Goal: Task Accomplishment & Management: Use online tool/utility

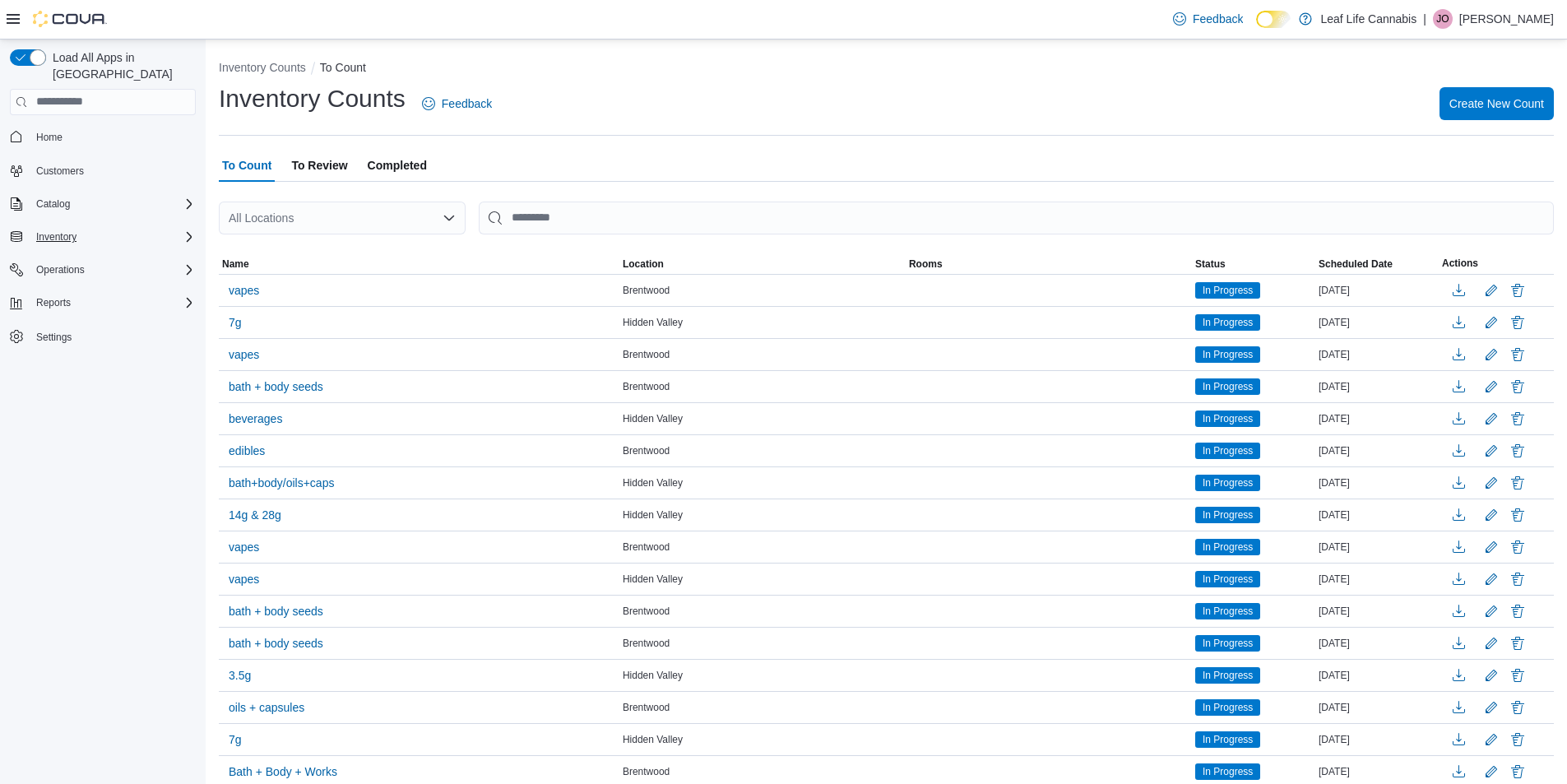
click at [174, 227] on div "Inventory" at bounding box center [113, 237] width 166 height 20
click at [136, 299] on span "Inventory Manager (Classic)" at bounding box center [91, 306] width 123 height 13
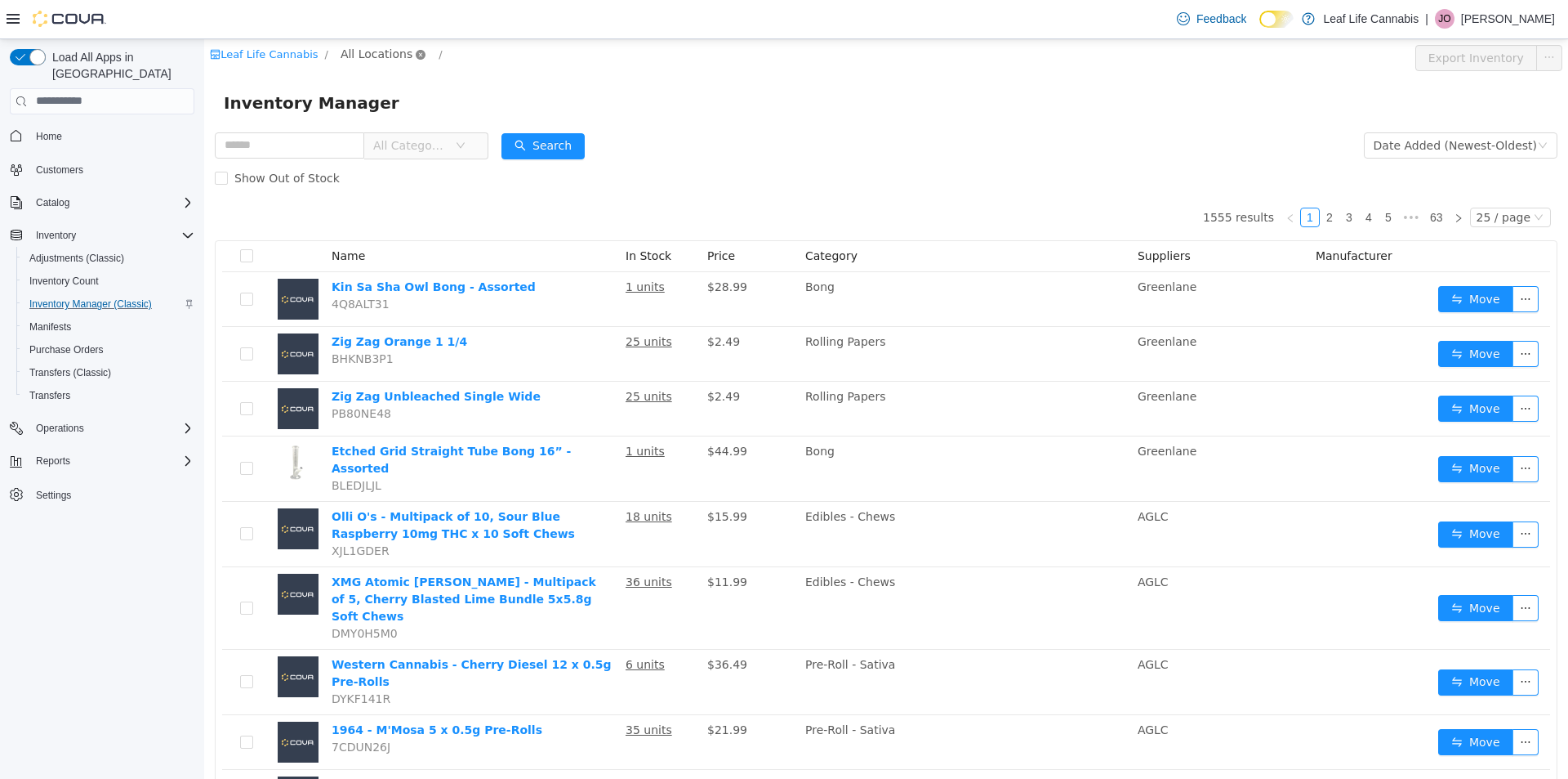
click at [416, 58] on icon "icon: close-circle" at bounding box center [420, 53] width 10 height 10
click at [376, 45] on span "All Locations" at bounding box center [376, 53] width 72 height 18
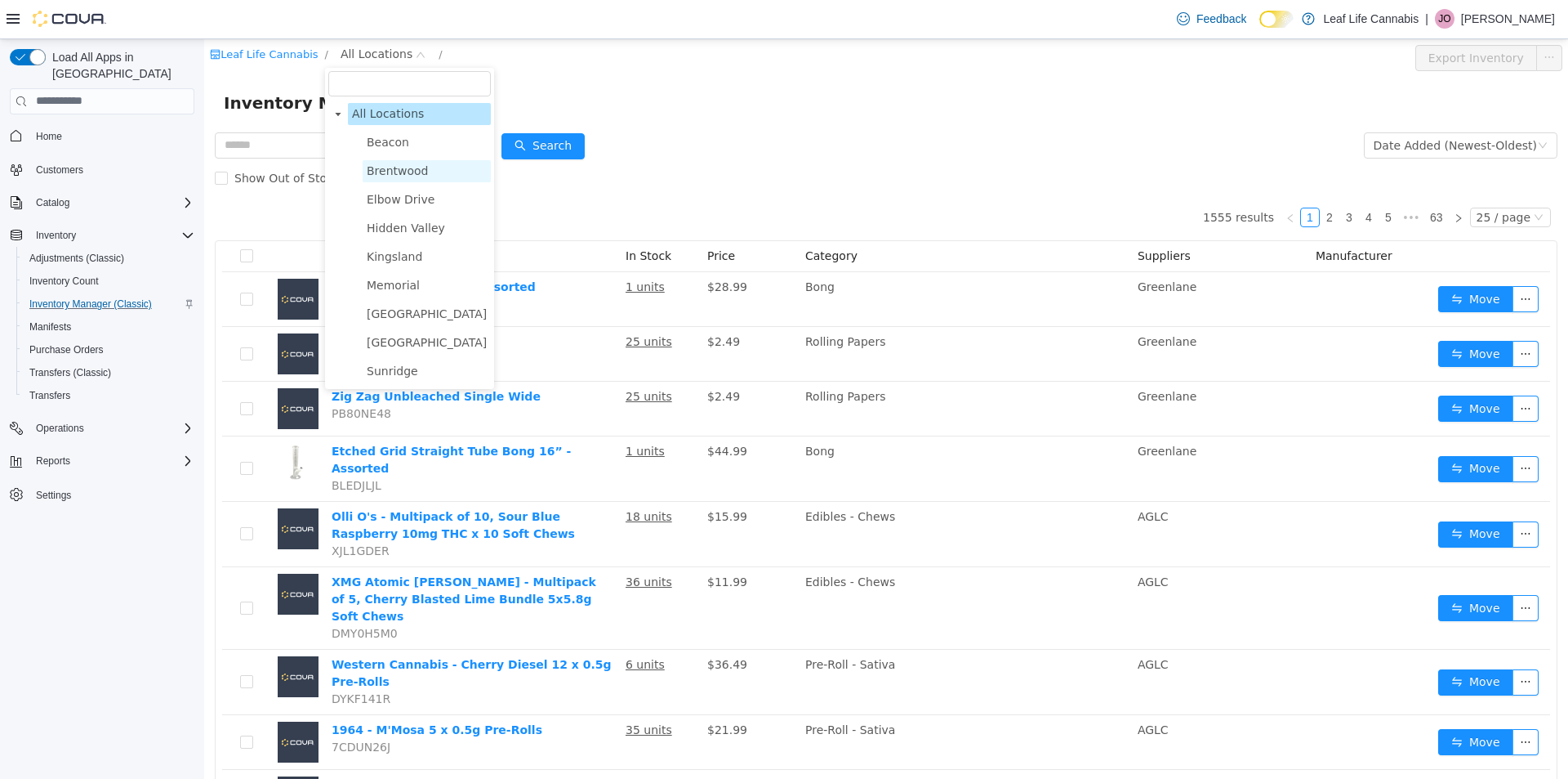
click at [388, 177] on span "Brentwood" at bounding box center [398, 170] width 62 height 13
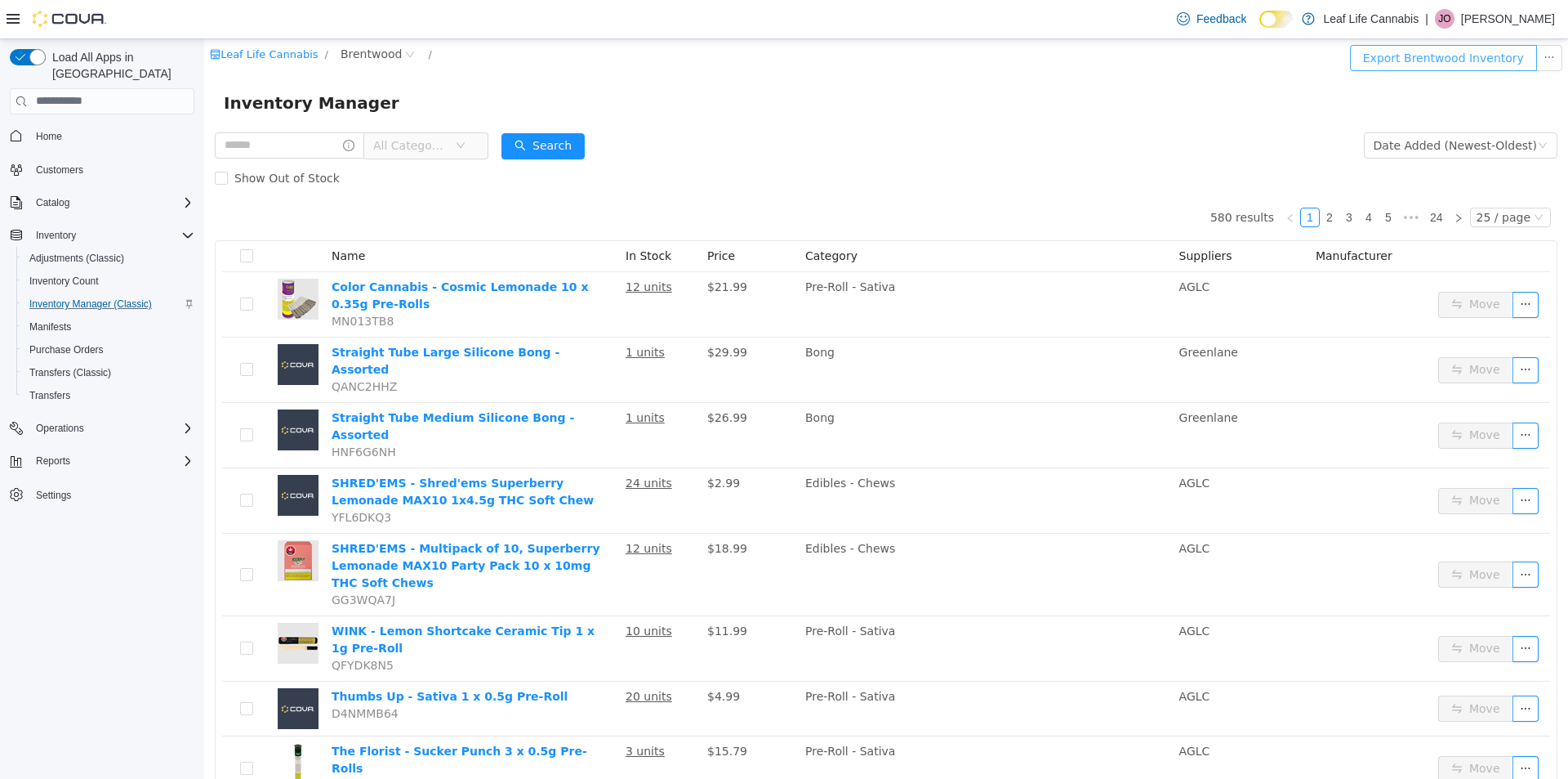
click at [1414, 45] on button "Export Brentwood Inventory" at bounding box center [1444, 57] width 187 height 26
